Goal: Task Accomplishment & Management: Manage account settings

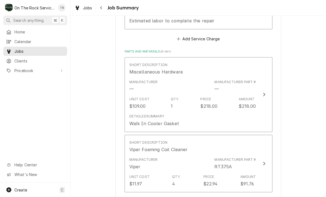
scroll to position [392, 0]
click at [229, 75] on div "Short Description Miscellaneous Hardware" at bounding box center [192, 69] width 127 height 17
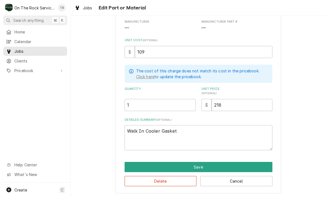
click at [237, 179] on button "Cancel" at bounding box center [236, 181] width 72 height 10
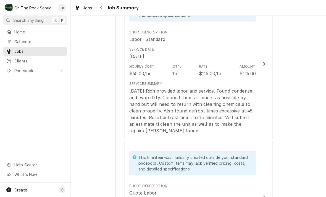
click at [169, 134] on div "Service Summary 7/21/25 Rich provided labor and service. Found condense and eva…" at bounding box center [192, 107] width 127 height 57
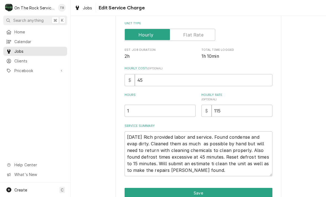
type textarea "x"
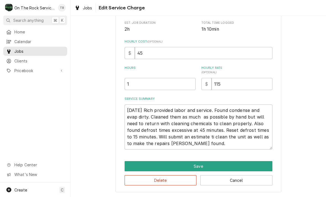
scroll to position [127, 0]
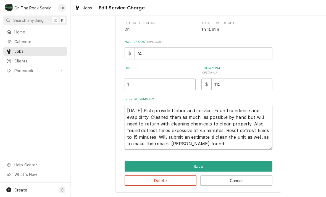
click at [206, 148] on textarea "7/21/25 Rich provided labor and service. Found condense and evap dirty. Cleaned…" at bounding box center [198, 127] width 148 height 45
type textarea "7/21/25 Rich provided labor and service. Found condense and evap dirty. Cleaned…"
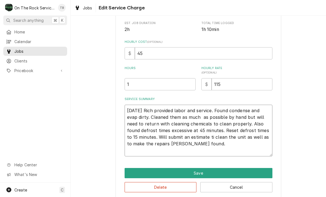
type textarea "x"
type textarea "7/21/25 Rich provided labor and service. Found condense and evap dirty. Cleaned…"
type textarea "x"
type textarea "7/21/25 Rich provided labor and service. Found condense and evap dirty. Cleaned…"
type textarea "x"
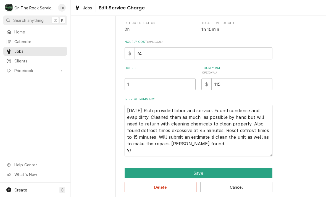
type textarea "7/21/25 Rich provided labor and service. Found condense and evap dirty. Cleaned…"
type textarea "x"
type textarea "7/21/25 Rich provided labor and service. Found condense and evap dirty. Cleaned…"
type textarea "x"
type textarea "7/21/25 Rich provided labor and service. Found condense and evap dirty. Cleaned…"
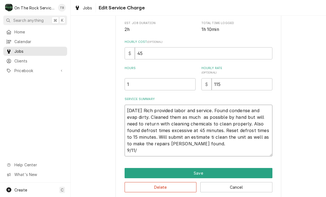
type textarea "x"
type textarea "7/21/25 Rich provided labor and service. Found condense and evap dirty. Cleaned…"
type textarea "x"
type textarea "7/21/25 Rich provided labor and service. Found condense and evap dirty. Cleaned…"
type textarea "x"
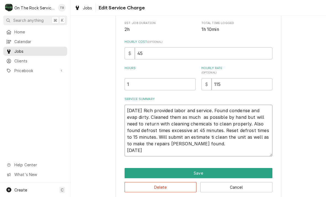
type textarea "7/21/25 Rich provided labor and service. Found condense and evap dirty. Cleaned…"
type textarea "x"
type textarea "7/21/25 Rich provided labor and service. Found condense and evap dirty. Cleaned…"
type textarea "x"
type textarea "7/21/25 Rich provided labor and service. Found condense and evap dirty. Cleaned…"
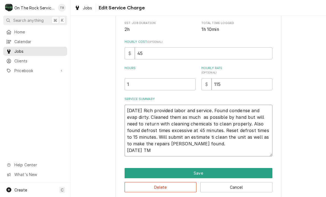
type textarea "x"
type textarea "7/21/25 Rich provided labor and service. Found condense and evap dirty. Cleaned…"
type textarea "x"
type textarea "7/21/25 Rich provided labor and service. Found condense and evap dirty. Cleaned…"
type textarea "x"
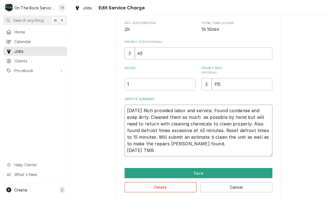
type textarea "7/21/25 Rich provided labor and service. Found condense and evap dirty. Cleaned…"
type textarea "x"
type textarea "7/21/25 Rich provided labor and service. Found condense and evap dirty. Cleaned…"
type textarea "x"
type textarea "7/21/25 Rich provided labor and service. Found condense and evap dirty. Cleaned…"
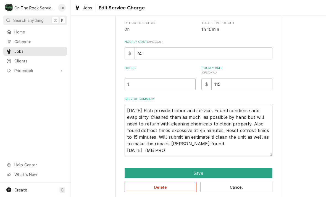
type textarea "x"
type textarea "7/21/25 Rich provided labor and service. Found condense and evap dirty. Cleaned…"
type textarea "x"
type textarea "7/21/25 Rich provided labor and service. Found condense and evap dirty. Cleaned…"
type textarea "x"
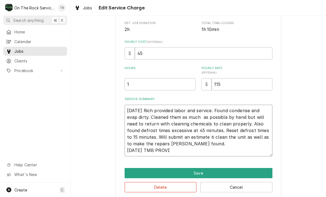
type textarea "7/21/25 Rich provided labor and service. Found condense and evap dirty. Cleaned…"
type textarea "x"
type textarea "7/21/25 Rich provided labor and service. Found condense and evap dirty. Cleaned…"
type textarea "x"
type textarea "7/21/25 Rich provided labor and service. Found condense and evap dirty. Cleaned…"
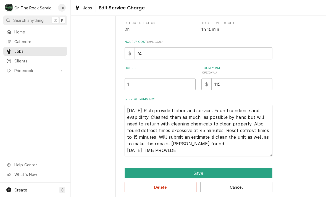
type textarea "x"
type textarea "7/21/25 Rich provided labor and service. Found condense and evap dirty. Cleaned…"
type textarea "x"
type textarea "7/21/25 Rich provided labor and service. Found condense and evap dirty. Cleaned…"
type textarea "x"
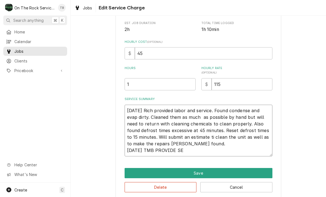
type textarea "7/21/25 Rich provided labor and service. Found condense and evap dirty. Cleaned…"
type textarea "x"
type textarea "7/21/25 Rich provided labor and service. Found condense and evap dirty. Cleaned…"
type textarea "x"
type textarea "7/21/25 Rich provided labor and service. Found condense and evap dirty. Cleaned…"
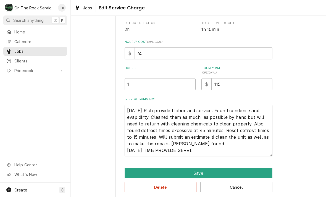
type textarea "x"
type textarea "7/21/25 Rich provided labor and service. Found condense and evap dirty. Cleaned…"
type textarea "x"
type textarea "7/21/25 Rich provided labor and service. Found condense and evap dirty. Cleaned…"
type textarea "x"
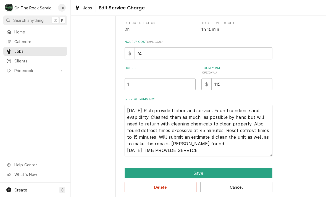
type textarea "7/21/25 Rich provided labor and service. Found condense and evap dirty. Cleaned…"
type textarea "x"
type textarea "7/21/25 Rich provided labor and service. Found condense and evap dirty. Cleaned…"
type textarea "x"
type textarea "7/21/25 Rich provided labor and service. Found condense and evap dirty. Cleaned…"
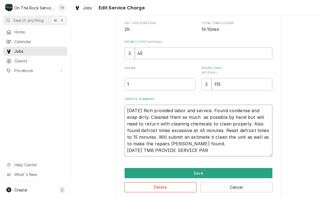
type textarea "x"
type textarea "7/21/25 Rich provided labor and service. Found condense and evap dirty. Cleaned…"
type textarea "x"
type textarea "7/21/25 Rich provided labor and service. Found condense and evap dirty. Cleaned…"
type textarea "x"
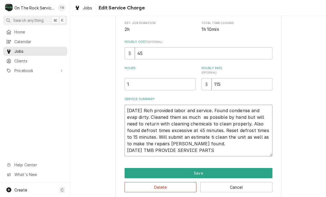
type textarea "7/21/25 Rich provided labor and service. Found condense and evap dirty. Cleaned…"
type textarea "x"
type textarea "7/21/25 Rich provided labor and service. Found condense and evap dirty. Cleaned…"
type textarea "x"
type textarea "7/21/25 Rich provided labor and service. Found condense and evap dirty. Cleaned…"
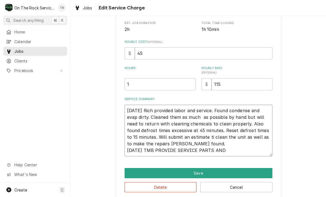
type textarea "x"
type textarea "7/21/25 Rich provided labor and service. Found condense and evap dirty. Cleaned…"
type textarea "x"
type textarea "7/21/25 Rich provided labor and service. Found condense and evap dirty. Cleaned…"
type textarea "x"
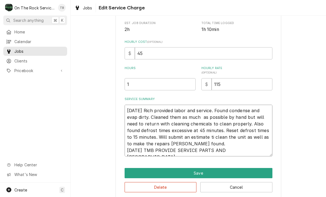
type textarea "7/21/25 Rich provided labor and service. Found condense and evap dirty. Cleaned…"
type textarea "x"
type textarea "7/21/25 Rich provided labor and service. Found condense and evap dirty. Cleaned…"
type textarea "x"
type textarea "7/21/25 Rich provided labor and service. Found condense and evap dirty. Cleaned…"
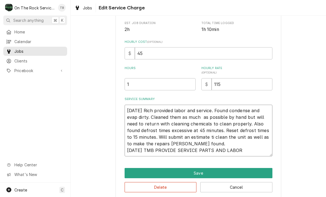
type textarea "x"
type textarea "7/21/25 Rich provided labor and service. Found condense and evap dirty. Cleaned…"
type textarea "x"
type textarea "7/21/25 Rich provided labor and service. Found condense and evap dirty. Cleaned…"
type textarea "x"
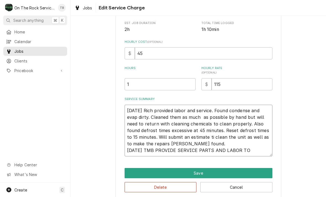
type textarea "7/21/25 Rich provided labor and service. Found condense and evap dirty. Cleaned…"
type textarea "x"
type textarea "7/21/25 Rich provided labor and service. Found condense and evap dirty. Cleaned…"
type textarea "x"
type textarea "7/21/25 Rich provided labor and service. Found condense and evap dirty. Cleaned…"
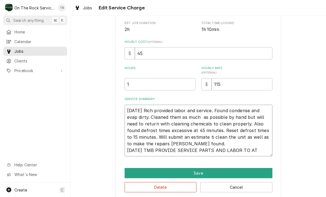
type textarea "x"
type textarea "7/21/25 Rich provided labor and service. Found condense and evap dirty. Cleaned…"
type textarea "x"
type textarea "7/21/25 Rich provided labor and service. Found condense and evap dirty. Cleaned…"
type textarea "x"
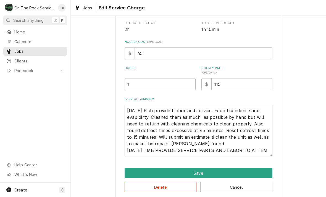
type textarea "7/21/25 Rich provided labor and service. Found condense and evap dirty. Cleaned…"
type textarea "x"
type textarea "7/21/25 Rich provided labor and service. Found condense and evap dirty. Cleaned…"
type textarea "x"
type textarea "7/21/25 Rich provided labor and service. Found condense and evap dirty. Cleaned…"
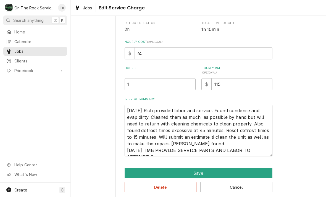
type textarea "x"
type textarea "7/21/25 Rich provided labor and service. Found condense and evap dirty. Cleaned…"
type textarea "x"
type textarea "7/21/25 Rich provided labor and service. Found condense and evap dirty. Cleaned…"
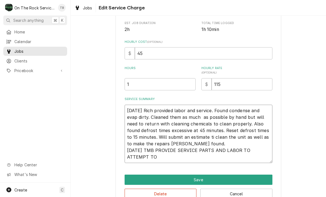
type textarea "x"
type textarea "7/21/25 Rich provided labor and service. Found condense and evap dirty. Cleaned…"
type textarea "x"
type textarea "7/21/25 Rich provided labor and service. Found condense and evap dirty. Cleaned…"
type textarea "x"
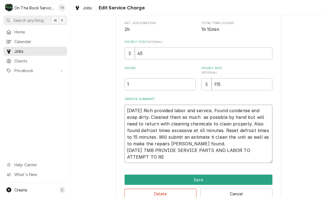
type textarea "7/21/25 Rich provided labor and service. Found condense and evap dirty. Cleaned…"
type textarea "x"
type textarea "7/21/25 Rich provided labor and service. Found condense and evap dirty. Cleaned…"
type textarea "x"
type textarea "7/21/25 Rich provided labor and service. Found condense and evap dirty. Cleaned…"
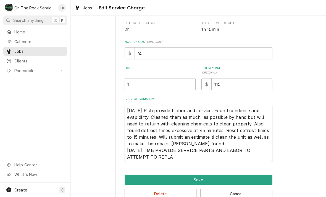
type textarea "x"
type textarea "7/21/25 Rich provided labor and service. Found condense and evap dirty. Cleaned…"
type textarea "x"
type textarea "7/21/25 Rich provided labor and service. Found condense and evap dirty. Cleaned…"
type textarea "x"
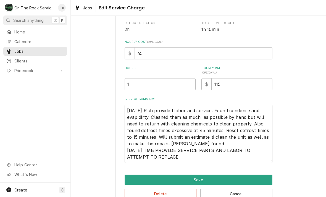
type textarea "7/21/25 Rich provided labor and service. Found condense and evap dirty. Cleaned…"
type textarea "x"
type textarea "7/21/25 Rich provided labor and service. Found condense and evap dirty. Cleaned…"
type textarea "x"
type textarea "7/21/25 Rich provided labor and service. Found condense and evap dirty. Cleaned…"
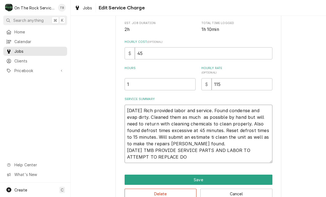
type textarea "x"
type textarea "7/21/25 Rich provided labor and service. Found condense and evap dirty. Cleaned…"
type textarea "x"
type textarea "7/21/25 Rich provided labor and service. Found condense and evap dirty. Cleaned…"
type textarea "x"
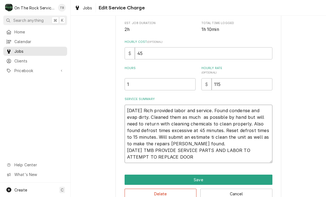
type textarea "7/21/25 Rich provided labor and service. Found condense and evap dirty. Cleaned…"
type textarea "x"
type textarea "7/21/25 Rich provided labor and service. Found condense and evap dirty. Cleaned…"
type textarea "x"
type textarea "7/21/25 Rich provided labor and service. Found condense and evap dirty. Cleaned…"
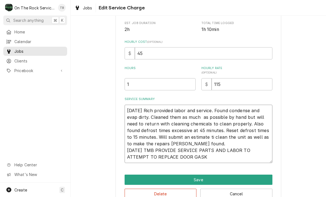
type textarea "x"
type textarea "7/21/25 Rich provided labor and service. Found condense and evap dirty. Cleaned…"
type textarea "x"
type textarea "7/21/25 Rich provided labor and service. Found condense and evap dirty. Cleaned…"
type textarea "x"
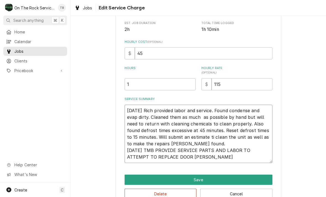
type textarea "7/21/25 Rich provided labor and service. Found condense and evap dirty. Cleaned…"
type textarea "x"
type textarea "7/21/25 Rich provided labor and service. Found condense and evap dirty. Cleaned…"
type textarea "x"
type textarea "7/21/25 Rich provided labor and service. Found condense and evap dirty. Cleaned…"
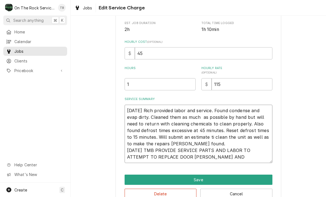
type textarea "x"
type textarea "7/21/25 Rich provided labor and service. Found condense and evap dirty. Cleaned…"
type textarea "x"
type textarea "7/21/25 Rich provided labor and service. Found condense and evap dirty. Cleaned…"
type textarea "x"
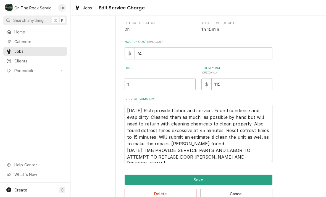
type textarea "7/21/25 Rich provided labor and service. Found condense and evap dirty. Cleaned…"
type textarea "x"
type textarea "7/21/25 Rich provided labor and service. Found condense and evap dirty. Cleaned…"
type textarea "x"
type textarea "7/21/25 Rich provided labor and service. Found condense and evap dirty. Cleaned…"
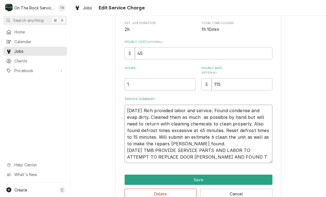
type textarea "x"
type textarea "7/21/25 Rich provided labor and service. Found condense and evap dirty. Cleaned…"
type textarea "x"
type textarea "7/21/25 Rich provided labor and service. Found condense and evap dirty. Cleaned…"
type textarea "x"
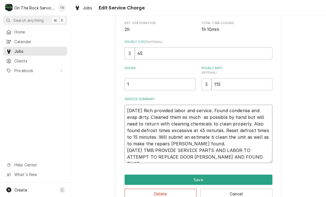
type textarea "7/21/25 Rich provided labor and service. Found condense and evap dirty. Cleaned…"
type textarea "x"
type textarea "7/21/25 Rich provided labor and service. Found condense and evap dirty. Cleaned…"
type textarea "x"
type textarea "7/21/25 Rich provided labor and service. Found condense and evap dirty. Cleaned…"
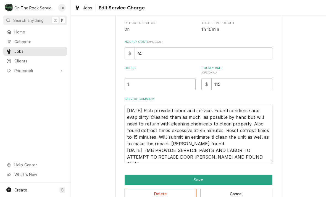
type textarea "x"
type textarea "7/21/25 Rich provided labor and service. Found condense and evap dirty. Cleaned…"
type textarea "x"
type textarea "7/21/25 Rich provided labor and service. Found condense and evap dirty. Cleaned…"
type textarea "x"
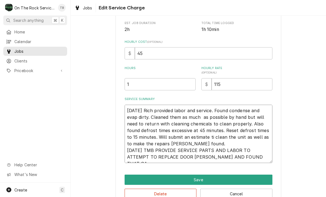
type textarea "7/21/25 Rich provided labor and service. Found condense and evap dirty. Cleaned…"
type textarea "x"
type textarea "7/21/25 Rich provided labor and service. Found condense and evap dirty. Cleaned…"
type textarea "x"
type textarea "7/21/25 Rich provided labor and service. Found condense and evap dirty. Cleaned…"
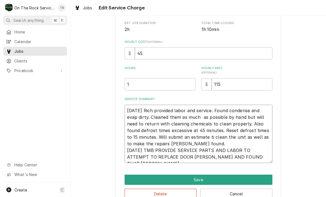
type textarea "x"
type textarea "7/21/25 Rich provided labor and service. Found condense and evap dirty. Cleaned…"
type textarea "x"
type textarea "7/21/25 Rich provided labor and service. Found condense and evap dirty. Cleaned…"
type textarea "x"
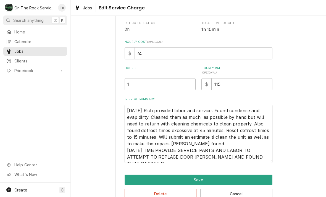
type textarea "7/21/25 Rich provided labor and service. Found condense and evap dirty. Cleaned…"
type textarea "x"
type textarea "7/21/25 Rich provided labor and service. Found condense and evap dirty. Cleaned…"
type textarea "x"
type textarea "7/21/25 Rich provided labor and service. Found condense and evap dirty. Cleaned…"
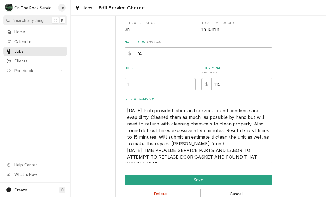
type textarea "x"
type textarea "7/21/25 Rich provided labor and service. Found condense and evap dirty. Cleaned…"
type textarea "x"
type textarea "7/21/25 Rich provided labor and service. Found condense and evap dirty. Cleaned…"
type textarea "x"
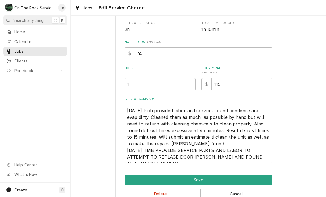
type textarea "7/21/25 Rich provided labor and service. Found condense and evap dirty. Cleaned…"
type textarea "x"
type textarea "7/21/25 Rich provided labor and service. Found condense and evap dirty. Cleaned…"
type textarea "x"
type textarea "7/21/25 Rich provided labor and service. Found condense and evap dirty. Cleaned…"
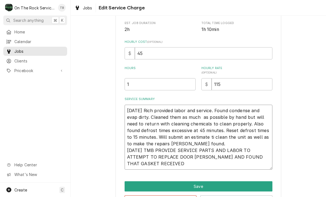
type textarea "x"
type textarea "7/21/25 Rich provided labor and service. Found condense and evap dirty. Cleaned…"
type textarea "x"
type textarea "7/21/25 Rich provided labor and service. Found condense and evap dirty. Cleaned…"
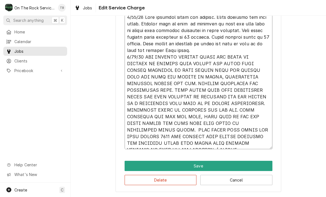
scroll to position [220, 0]
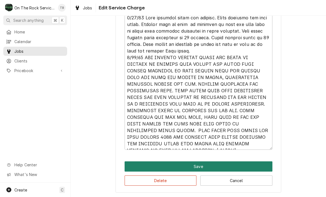
click at [189, 164] on button "Save" at bounding box center [198, 166] width 148 height 10
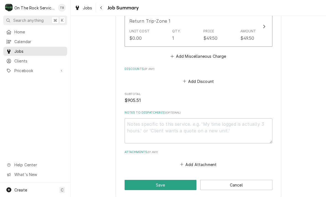
scroll to position [776, 0]
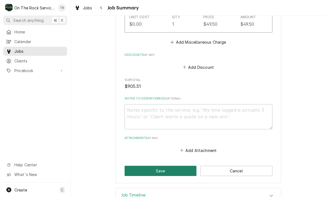
click at [167, 166] on button "Save" at bounding box center [160, 171] width 72 height 10
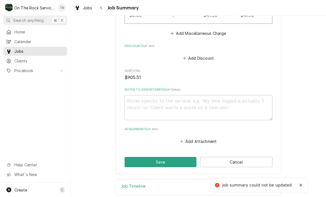
scroll to position [835, 0]
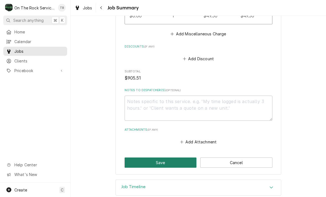
click at [171, 157] on button "Save" at bounding box center [160, 162] width 72 height 10
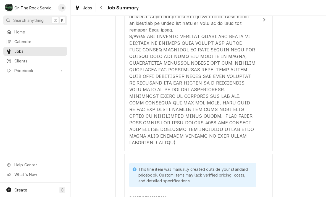
scroll to position [290, 0]
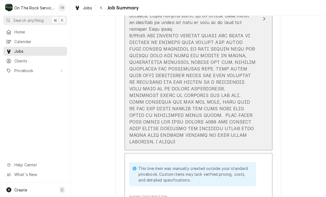
click at [247, 134] on div "Update Line Item" at bounding box center [192, 65] width 127 height 159
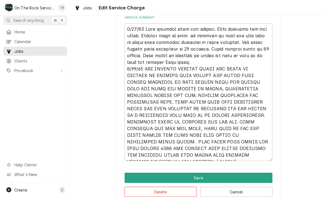
scroll to position [214, 0]
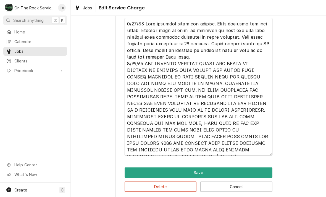
click at [264, 152] on textarea "Service Summary" at bounding box center [198, 87] width 148 height 138
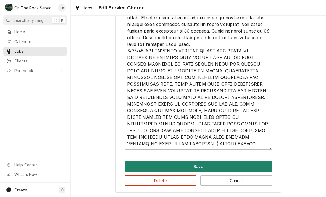
click at [202, 165] on button "Save" at bounding box center [198, 166] width 148 height 10
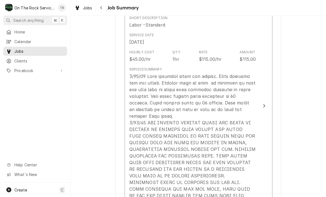
scroll to position [203, 0]
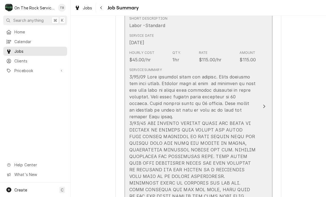
click at [184, 67] on div "Service Summary" at bounding box center [192, 149] width 127 height 165
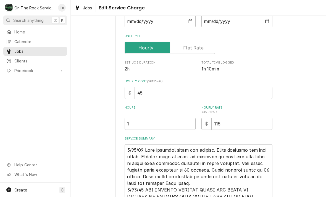
scroll to position [121, 0]
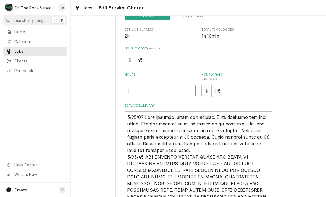
click at [142, 90] on input "1" at bounding box center [159, 91] width 71 height 12
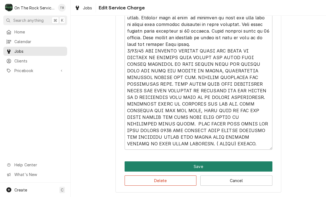
click at [199, 164] on button "Save" at bounding box center [198, 166] width 148 height 10
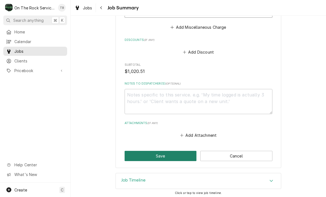
click at [166, 155] on button "Save" at bounding box center [160, 156] width 72 height 10
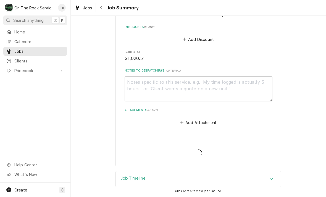
scroll to position [834, 0]
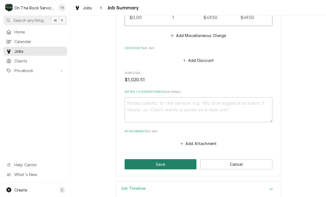
click at [175, 162] on button "Save" at bounding box center [160, 164] width 72 height 10
click at [171, 162] on button "Save" at bounding box center [160, 164] width 72 height 10
click at [165, 163] on button "Save" at bounding box center [160, 164] width 72 height 10
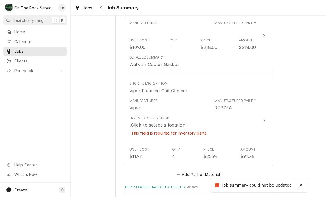
scroll to position [589, 0]
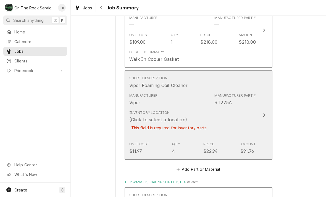
click at [242, 124] on div "Inventory Location (Click to select a location) This field is required for inve…" at bounding box center [192, 123] width 127 height 31
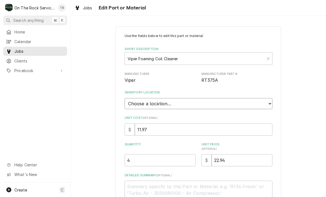
click at [267, 102] on select "Choose a location... Ray's Truck Rich's Truck Todd's Truck Warehouse" at bounding box center [198, 103] width 148 height 11
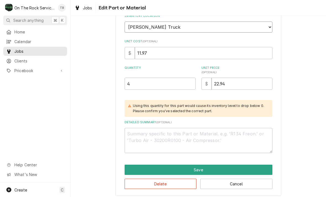
scroll to position [76, 0]
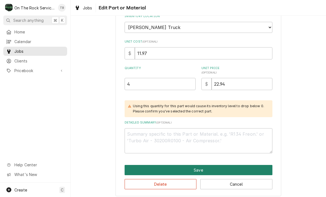
click at [203, 165] on button "Save" at bounding box center [198, 170] width 148 height 10
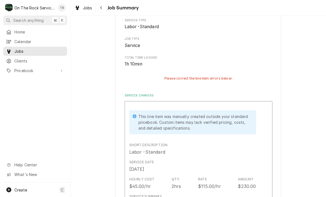
scroll to position [589, 0]
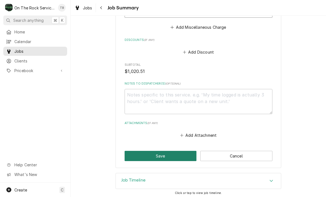
click at [166, 155] on button "Save" at bounding box center [160, 156] width 72 height 10
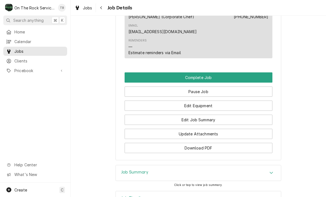
scroll to position [621, 0]
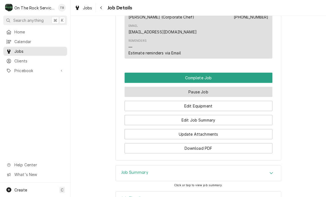
click at [221, 87] on button "Pause Job" at bounding box center [198, 92] width 148 height 10
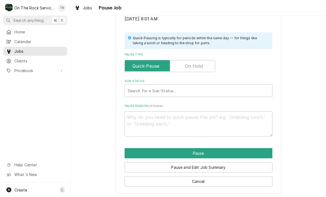
scroll to position [111, 0]
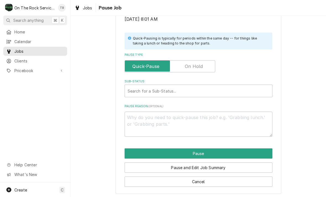
click at [201, 66] on label "Pause Type" at bounding box center [169, 66] width 91 height 12
click at [201, 66] on input "Pause Type" at bounding box center [170, 66] width 86 height 12
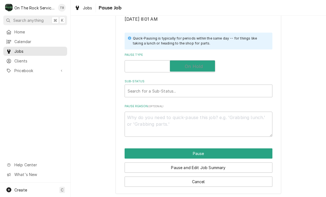
checkbox input "true"
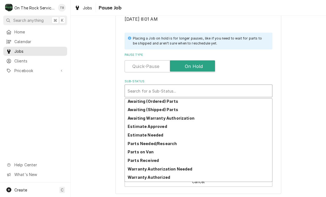
scroll to position [27, 0]
click at [176, 143] on div "Parts Needed/Research" at bounding box center [198, 143] width 147 height 9
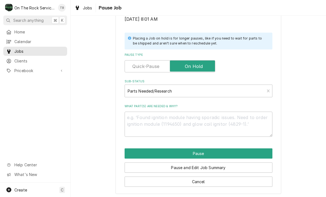
scroll to position [104, 0]
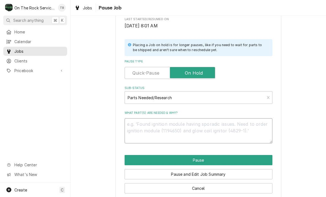
click at [169, 125] on textarea "What part(s) are needed & why?" at bounding box center [198, 130] width 148 height 25
type textarea "x"
type textarea "R"
type textarea "x"
type textarea "RE"
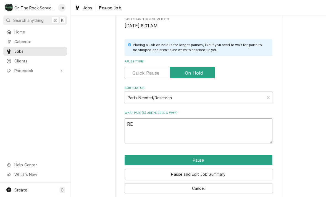
type textarea "x"
type textarea "REO"
type textarea "x"
type textarea "REOR"
type textarea "x"
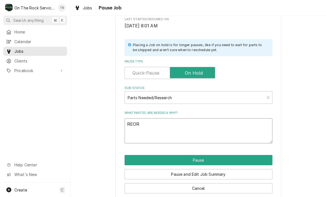
type textarea "REORD"
type textarea "x"
type textarea "REORDE"
type textarea "x"
type textarea "REORDER"
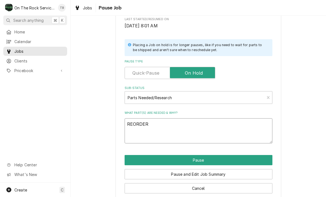
type textarea "x"
type textarea "REORDER"
type textarea "x"
type textarea "REORDER D"
type textarea "x"
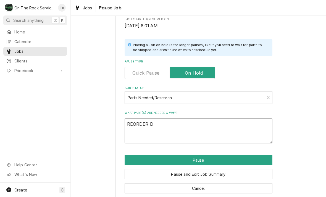
type textarea "REORDER DO"
type textarea "x"
type textarea "REORDER DOO"
type textarea "x"
type textarea "REORDER DOOR"
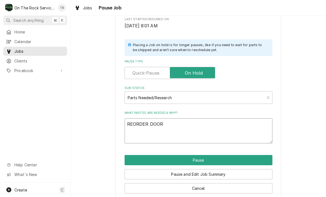
type textarea "x"
type textarea "REORDER DOOR"
type textarea "x"
type textarea "REORDER DOOR G"
type textarea "x"
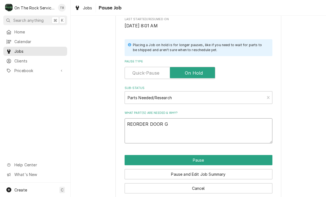
type textarea "REORDER DOOR GA"
type textarea "x"
type textarea "REORDER DOOR GAS"
type textarea "x"
type textarea "REORDER DOOR GASK"
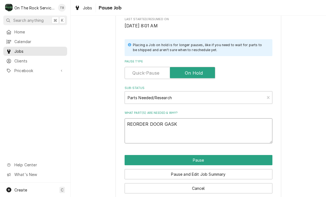
type textarea "x"
type textarea "REORDER DOOR GASKE"
type textarea "x"
type textarea "REORDER DOOR GASKET"
type textarea "x"
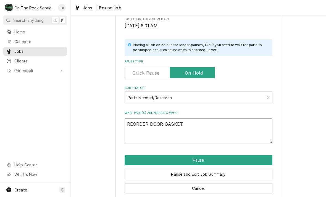
type textarea "REORDER DOOR GASKET"
type textarea "x"
type textarea "REORDER DOOR GASKET W"
type textarea "x"
type textarea "REORDER DOOR GASKET WI"
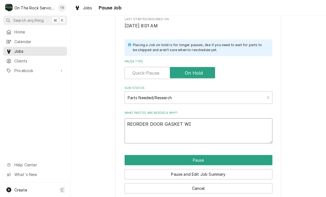
type textarea "x"
type textarea "REORDER DOOR GASKET WIT"
type textarea "x"
type textarea "REORDER DOOR GASKET WITH"
type textarea "x"
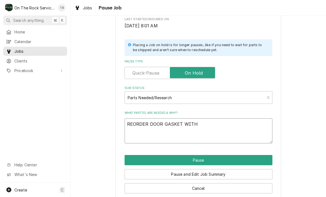
type textarea "REORDER DOOR GASKET WITH T"
type textarea "x"
type textarea "REORDER DOOR GASKET WITH TR"
type textarea "x"
type textarea "REORDER DOOR GASKET WITH TRI"
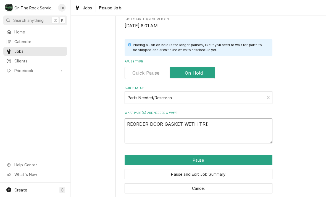
type textarea "x"
type textarea "REORDER DOOR GASKET WITH TRIP"
type textarea "x"
type textarea "REORDER DOOR GASKET WITH TRIPL"
type textarea "x"
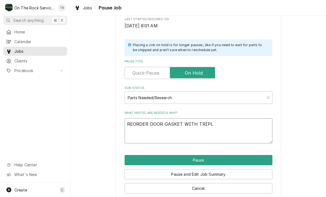
type textarea "REORDER DOOR GASKET WITH TRIPLE"
type textarea "x"
type textarea "REORDER DOOR GASKET WITH TRIPLE"
type textarea "x"
type textarea "REORDER DOOR GASKET WITH TRIPLE D"
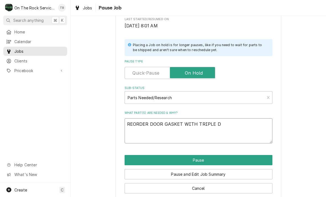
type textarea "x"
type textarea "REORDER DOOR GASKET WITH TRIPLE DA"
type textarea "x"
type textarea "REORDER DOOR GASKET WITH TRIPLE DAR"
type textarea "x"
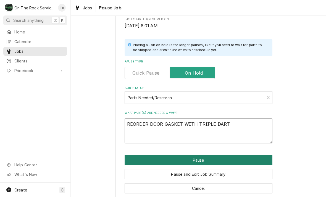
type textarea "REORDER DOOR GASKET WITH TRIPLE DART"
click at [220, 156] on button "Pause" at bounding box center [198, 160] width 148 height 10
type textarea "x"
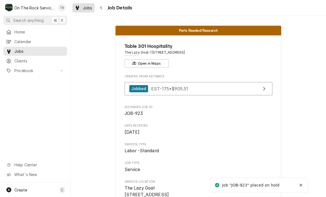
click at [89, 10] on div "Jobs" at bounding box center [83, 7] width 20 height 7
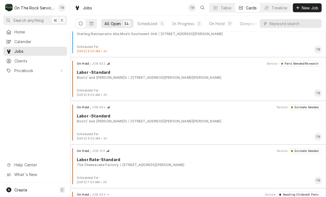
scroll to position [179, 0]
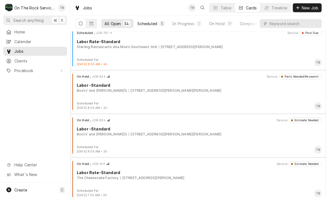
click at [153, 27] on button "Scheduled 5" at bounding box center [151, 23] width 34 height 9
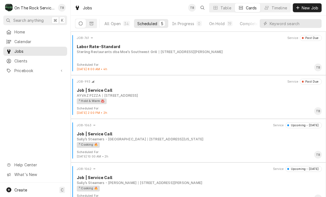
scroll to position [0, 0]
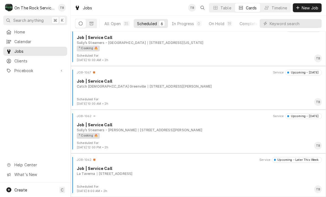
scroll to position [96, 0]
click at [179, 91] on div "JOB-1067 Service Upcoming - [DATE] Job | Service Call Catch [DEMOGRAPHIC_DATA] …" at bounding box center [198, 84] width 251 height 28
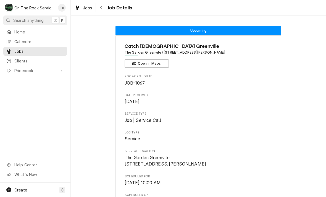
click at [103, 12] on button "Navigate back" at bounding box center [101, 7] width 9 height 9
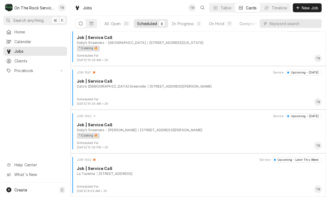
scroll to position [96, 0]
